Goal: Answer question/provide support

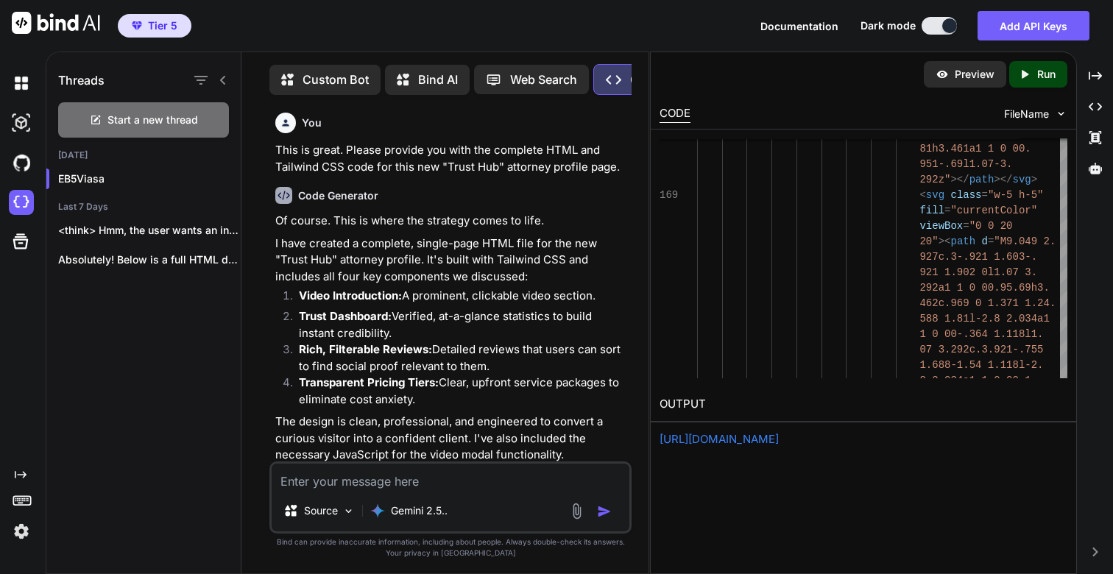
scroll to position [18049, 0]
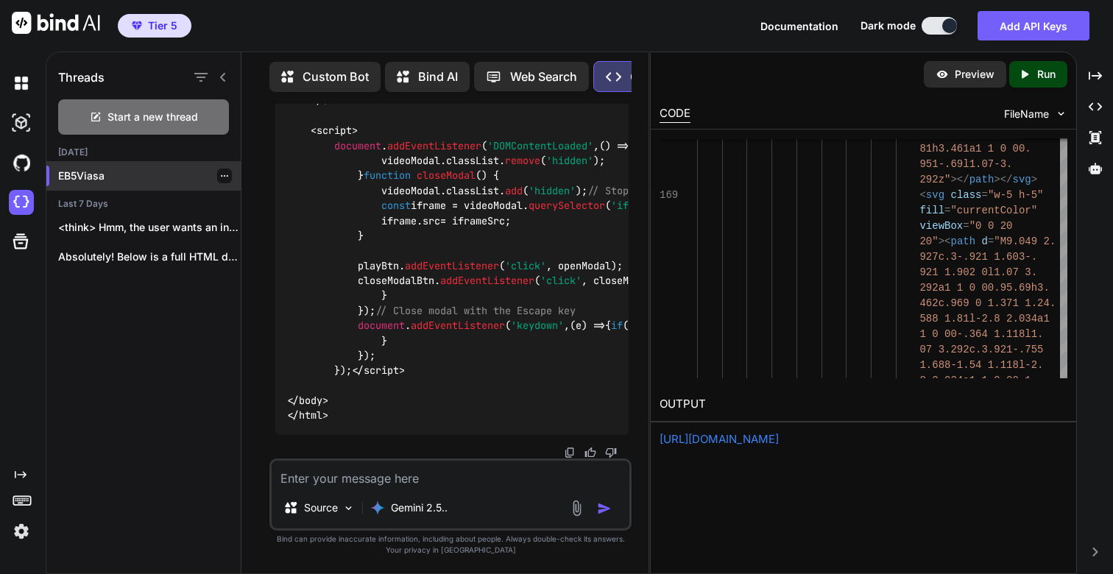
click at [94, 169] on p "EB5Viasa" at bounding box center [149, 176] width 183 height 15
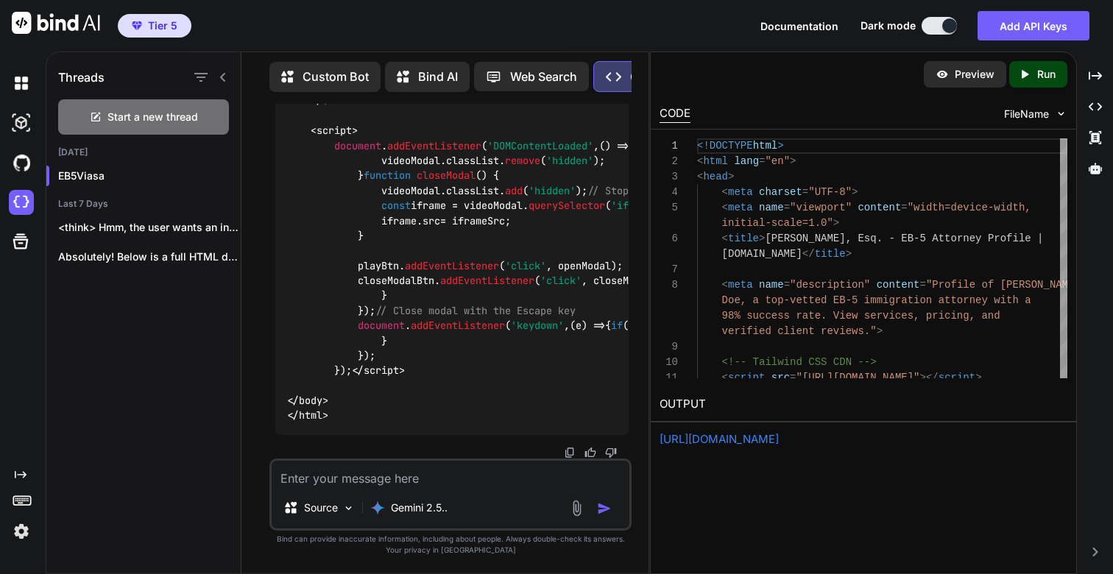
click at [779, 436] on link "[URL][DOMAIN_NAME]" at bounding box center [719, 439] width 119 height 14
click at [1041, 81] on p "Run" at bounding box center [1046, 74] width 18 height 15
click at [747, 440] on link "[URL][DOMAIN_NAME]" at bounding box center [719, 439] width 119 height 14
click at [417, 479] on textarea at bounding box center [451, 474] width 358 height 27
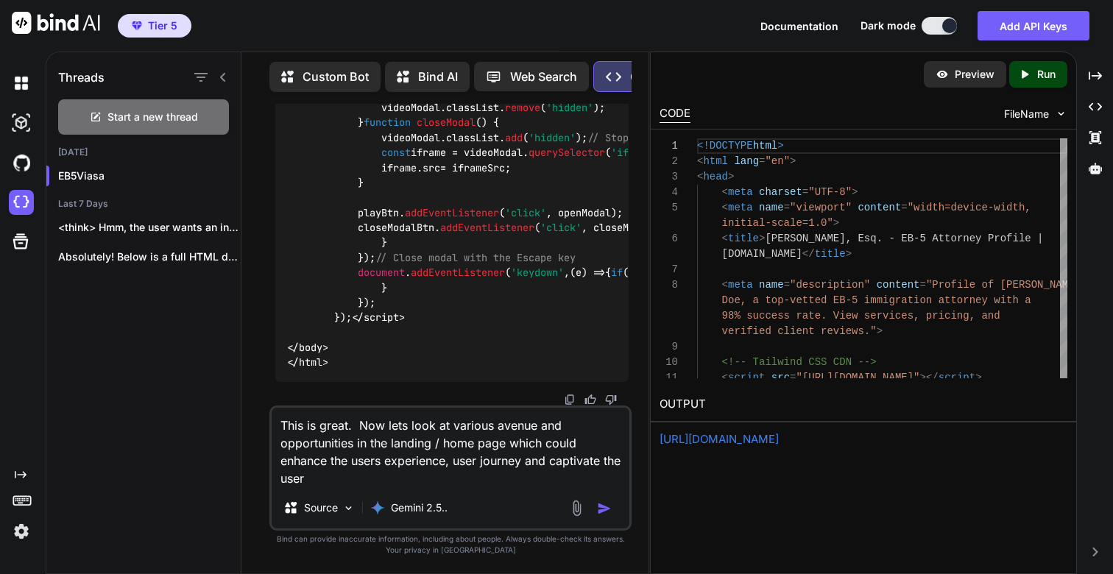
type textarea "This is great. Now lets look at various avenue and opportunities in the landing…"
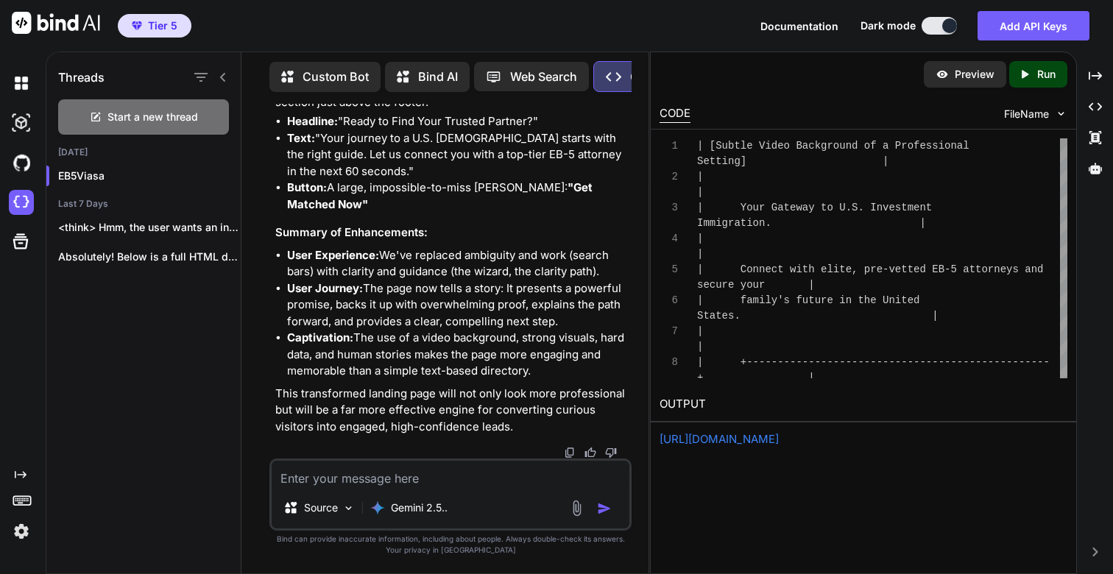
scroll to position [20897, 0]
click at [352, 476] on textarea at bounding box center [451, 474] width 358 height 27
click at [610, 479] on textarea "This is great. Can you implement these enhancements and" at bounding box center [451, 474] width 358 height 27
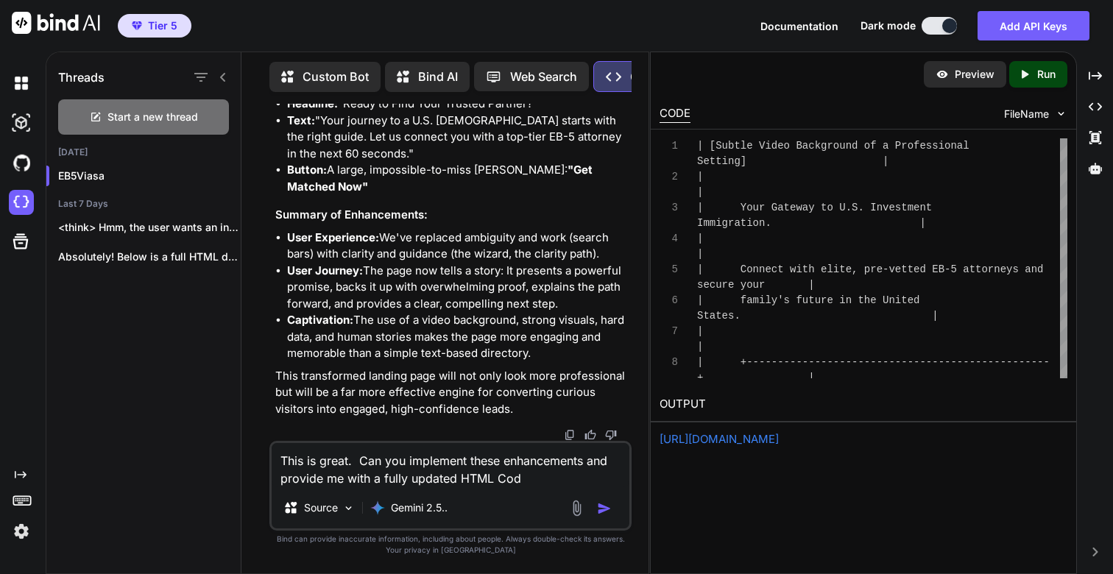
type textarea "This is great. Can you implement these enhancements and provide me with a fully…"
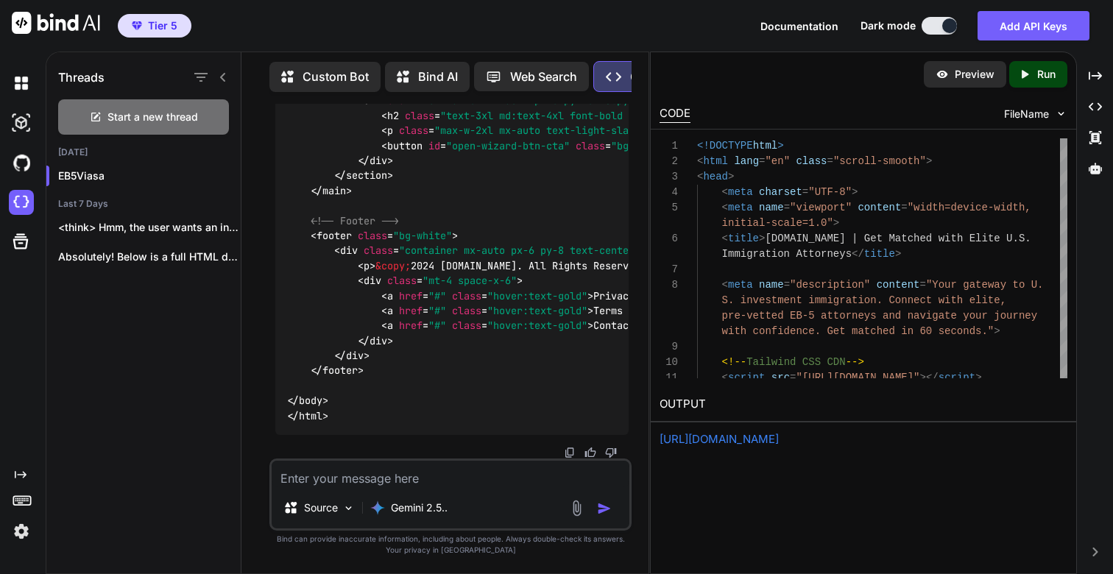
scroll to position [24462, 0]
click at [1037, 72] on p "Run" at bounding box center [1046, 74] width 18 height 15
click at [738, 439] on div "Running..." at bounding box center [864, 440] width 408 height 18
click at [756, 440] on link "[URL][DOMAIN_NAME]" at bounding box center [719, 439] width 119 height 14
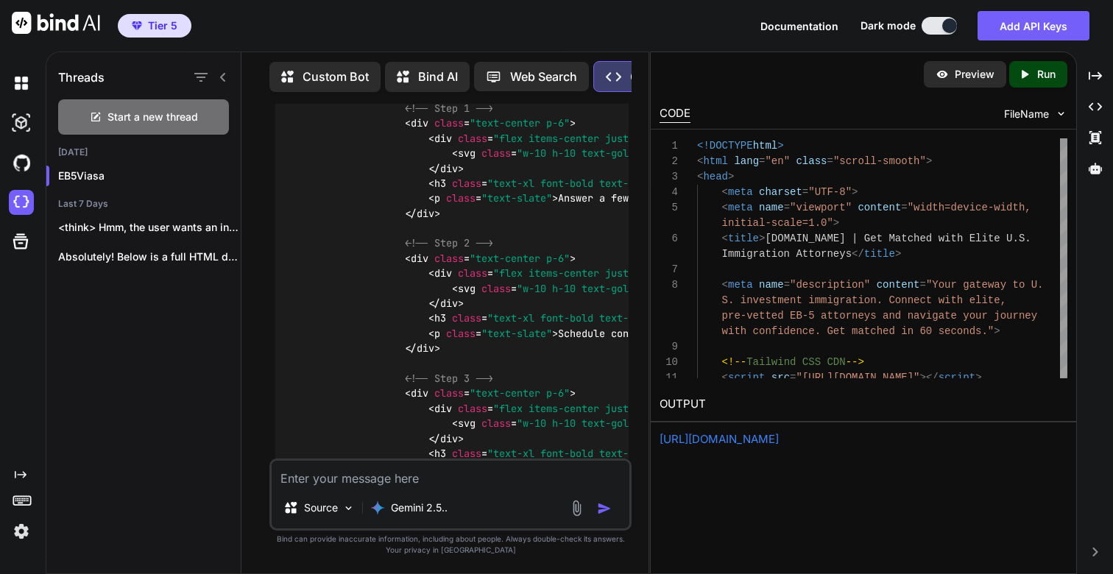
scroll to position [21601, 0]
click at [779, 440] on link "[URL][DOMAIN_NAME]" at bounding box center [719, 439] width 119 height 14
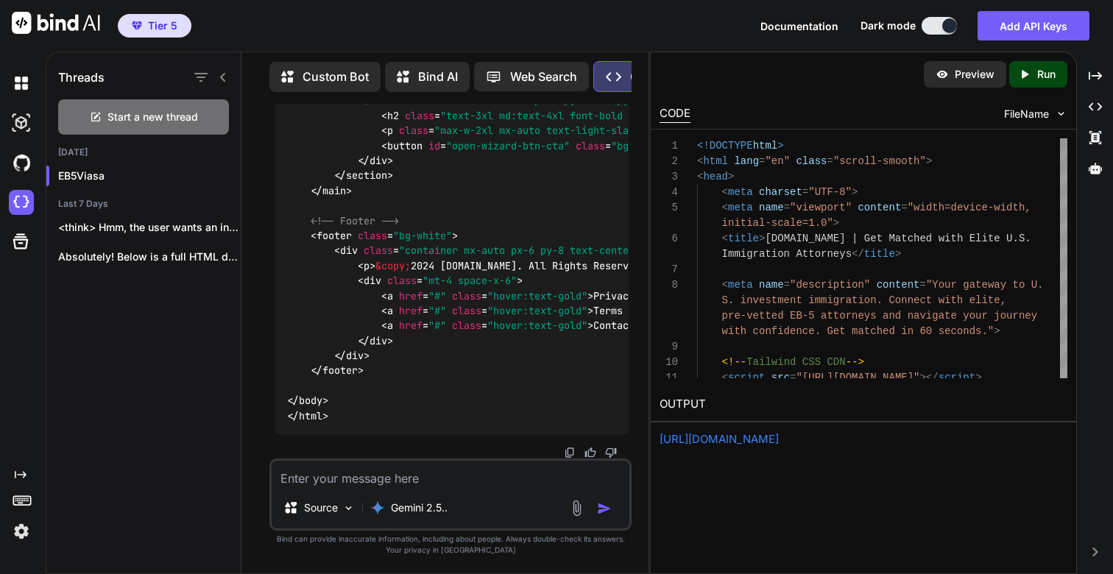
scroll to position [24462, 0]
click at [394, 484] on textarea at bounding box center [451, 474] width 358 height 27
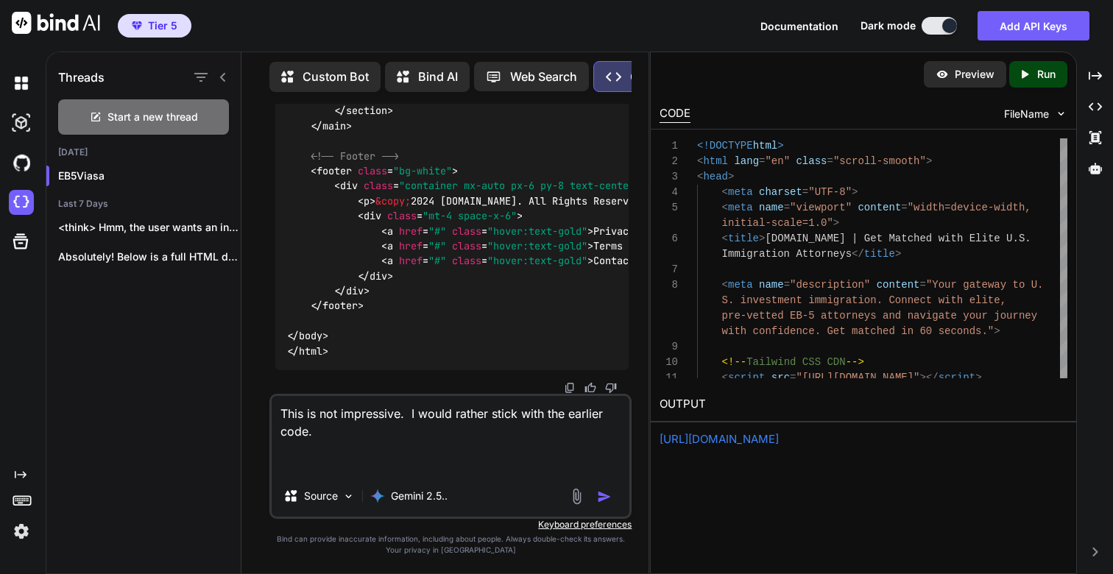
paste textarea "<!DOCTYPE html> <html lang="en" class="scroll-smooth"> <head> <meta charset="UT…"
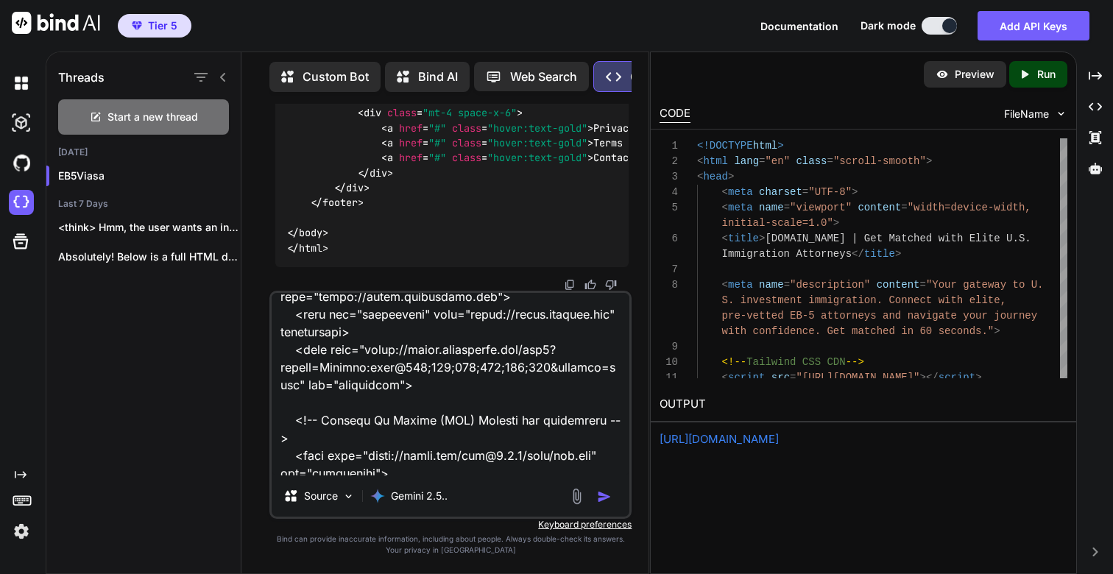
scroll to position [0, 0]
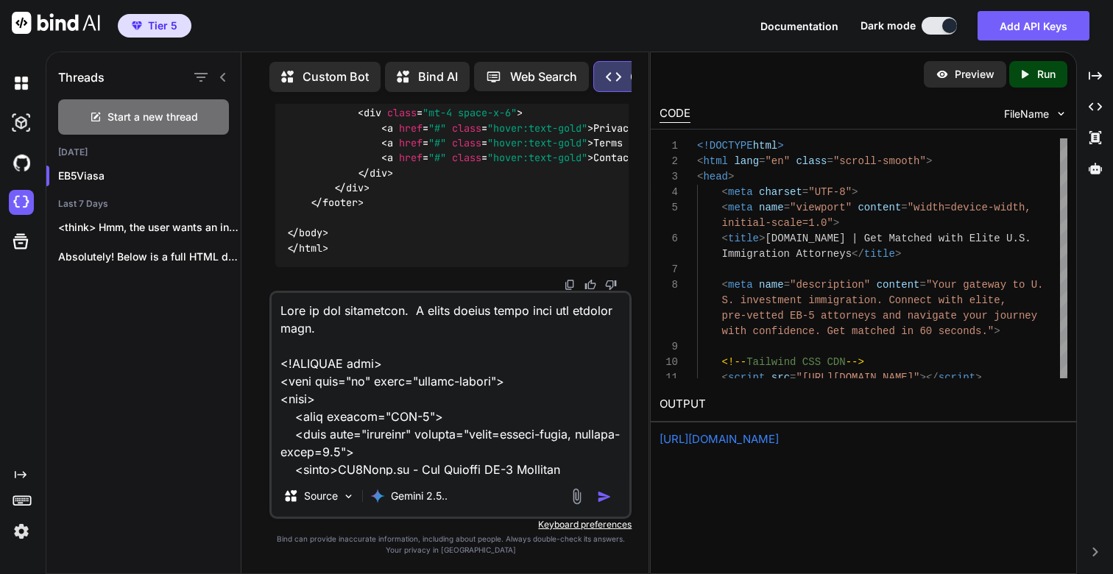
click at [361, 331] on textarea at bounding box center [451, 384] width 358 height 183
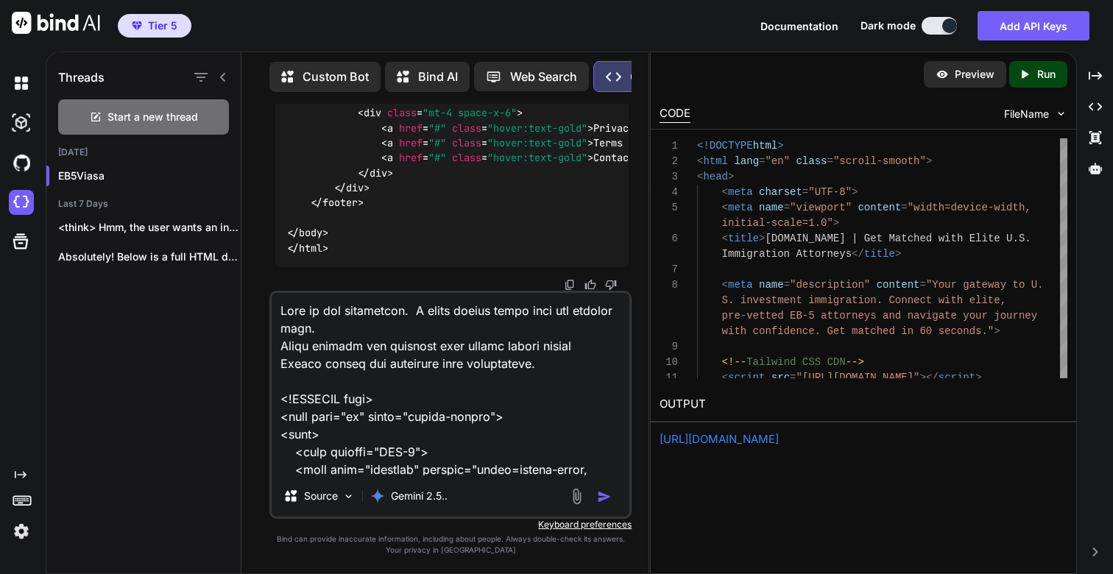
type textarea "This is not impressive. I would rather stick with the earlier code. While keepi…"
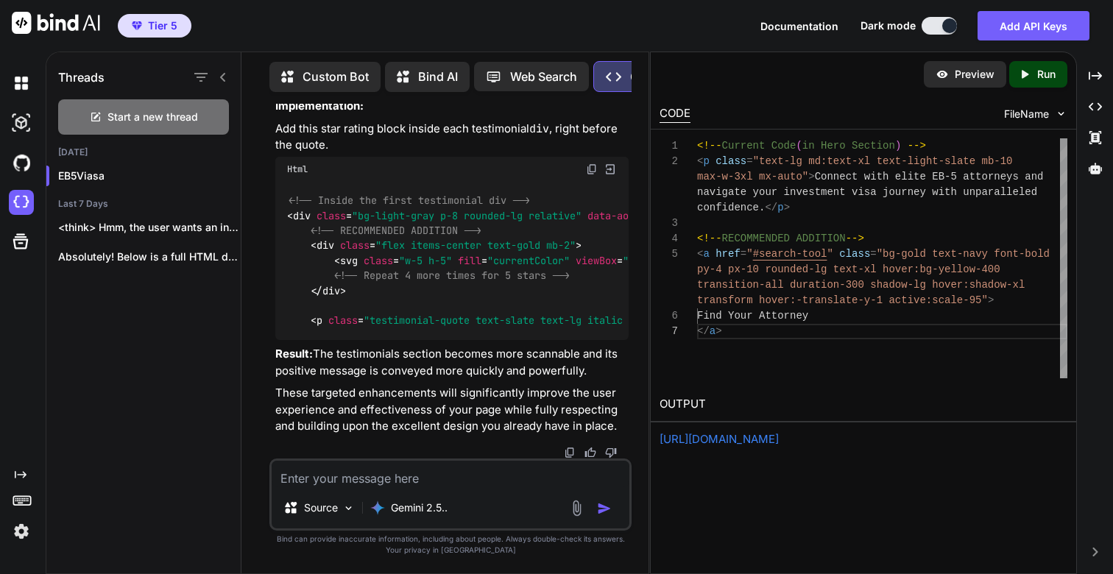
scroll to position [36615, 0]
click at [1042, 77] on p "Run" at bounding box center [1046, 74] width 18 height 15
click at [755, 443] on link "[URL][DOMAIN_NAME]" at bounding box center [719, 439] width 119 height 14
click at [345, 476] on textarea at bounding box center [451, 474] width 358 height 27
type textarea "provide me with the fully updated HTML code"
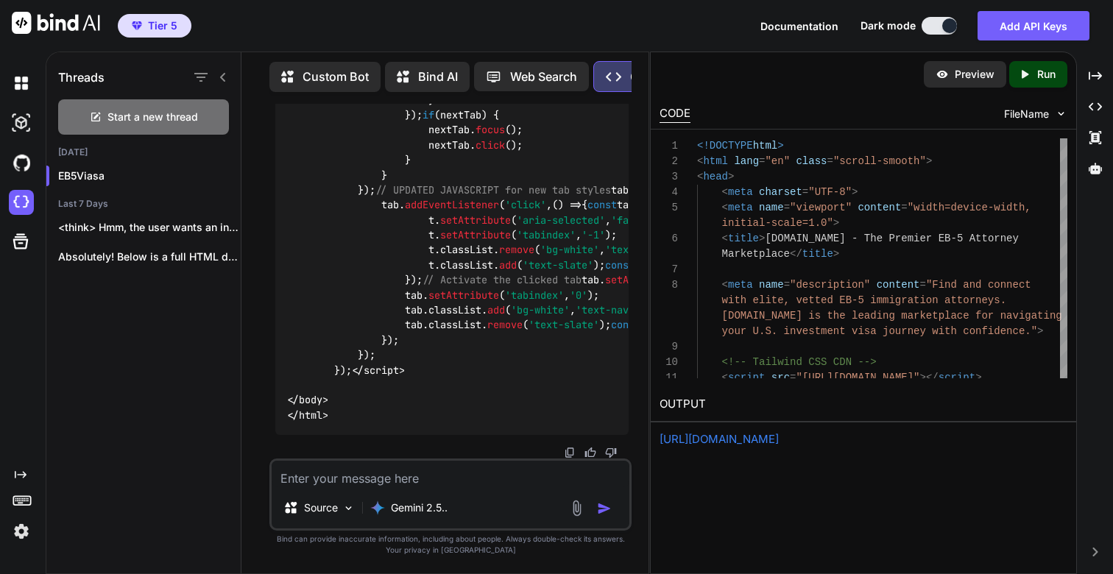
scroll to position [44452, 0]
click at [1038, 82] on div "Created with Pixso. Run" at bounding box center [1038, 74] width 58 height 27
click at [719, 442] on link "[URL][DOMAIN_NAME]" at bounding box center [719, 439] width 119 height 14
